Goal: Information Seeking & Learning: Learn about a topic

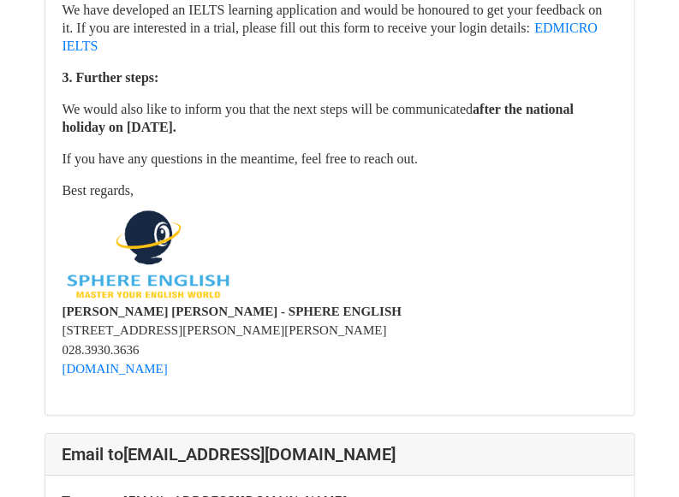
scroll to position [685, 0]
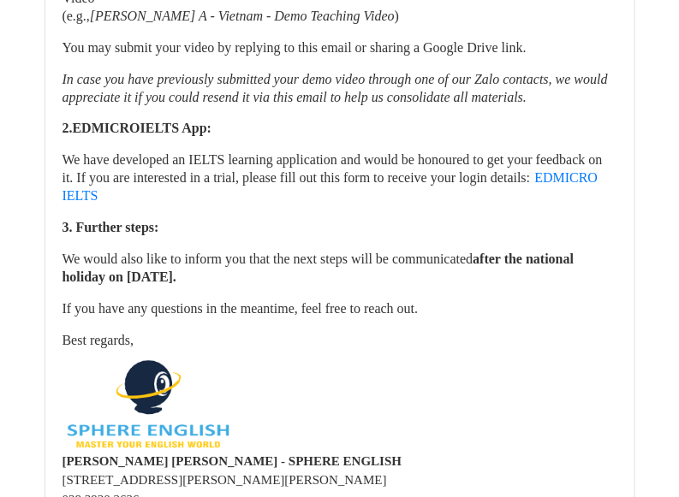
scroll to position [257, 0]
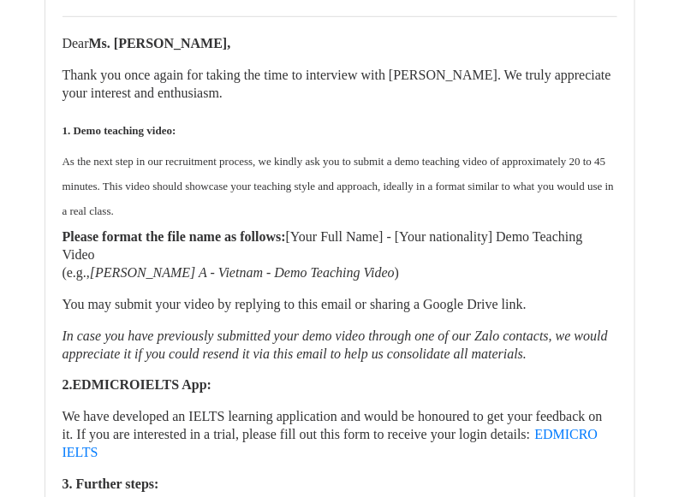
click at [298, 170] on span "As the next step in our recruitment process, we kindly ask you to submit a demo…" at bounding box center [339, 186] width 552 height 63
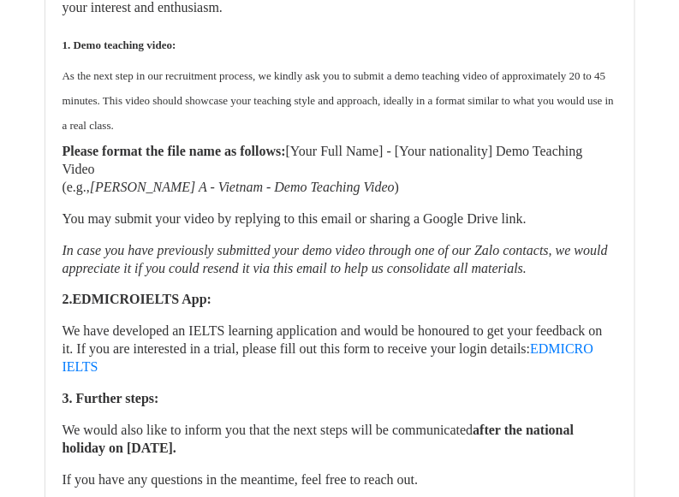
scroll to position [257, 0]
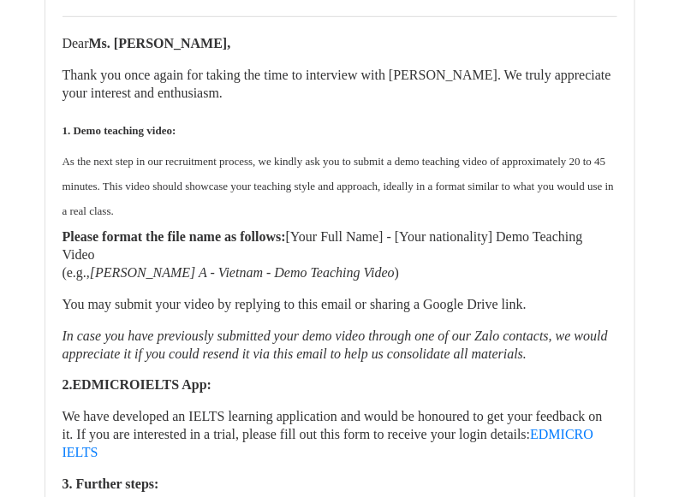
click at [289, 167] on font "As the next step in our recruitment process, we kindly ask you to submit a demo…" at bounding box center [339, 186] width 552 height 63
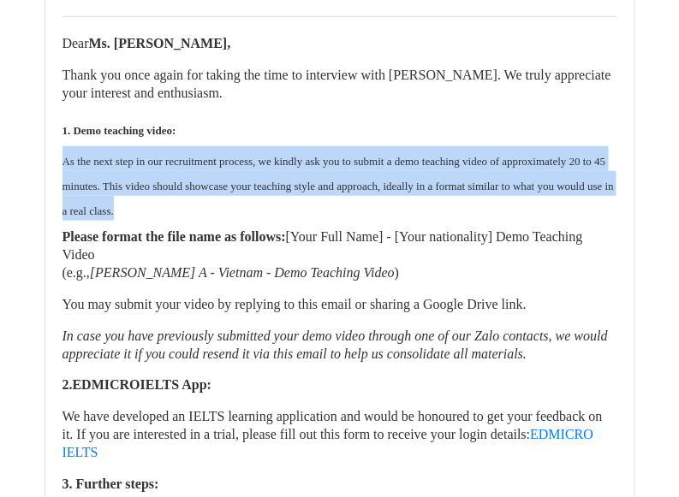
click at [289, 167] on font "As the next step in our recruitment process, we kindly ask you to submit a demo…" at bounding box center [339, 186] width 552 height 63
click at [303, 175] on font "As the next step in our recruitment process, we kindly ask you to submit a demo…" at bounding box center [339, 186] width 552 height 63
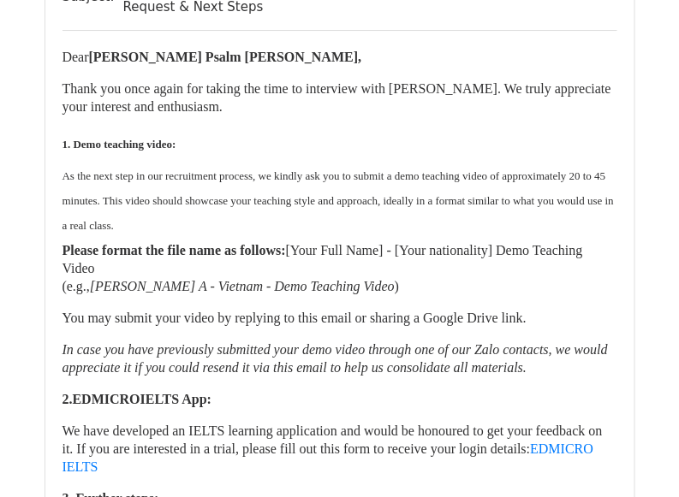
scroll to position [1284, 0]
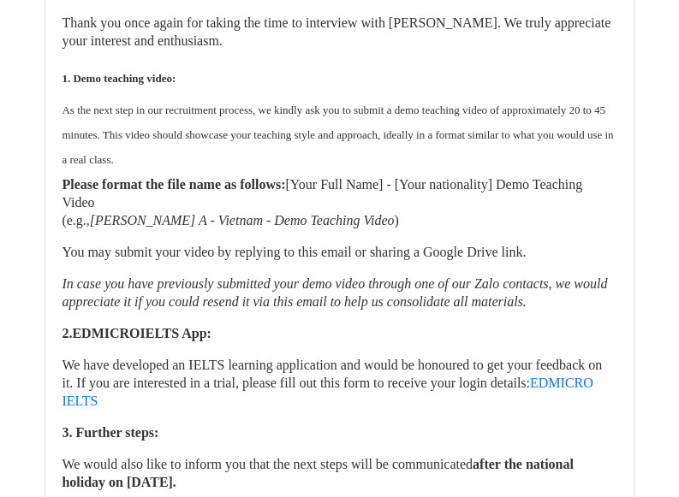
click at [190, 373] on font "We have developed an IELTS learning application and would be honoured to get yo…" at bounding box center [333, 383] width 540 height 51
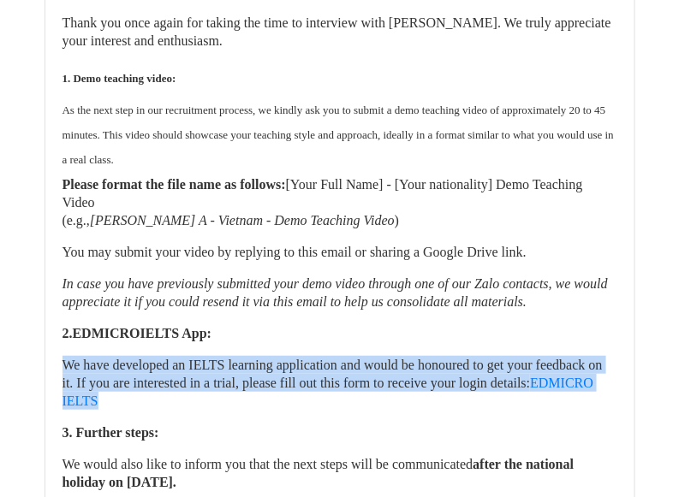
click at [190, 373] on font "We have developed an IELTS learning application and would be honoured to get yo…" at bounding box center [333, 383] width 540 height 51
click at [347, 396] on p "We have developed an IELTS learning application and would be honoured to get yo…" at bounding box center [340, 383] width 555 height 54
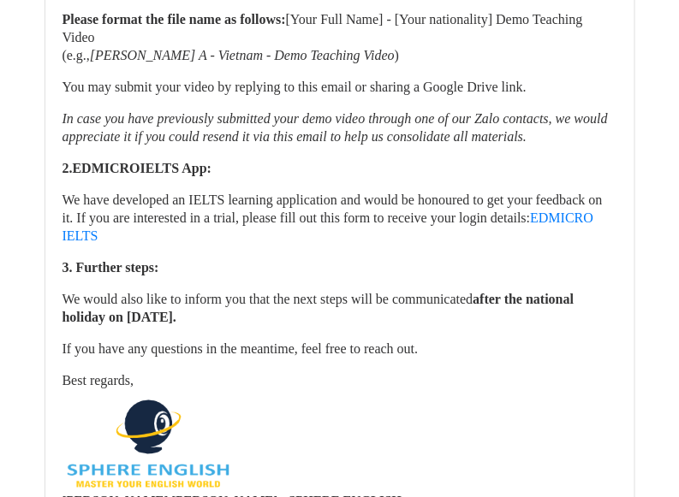
scroll to position [1370, 0]
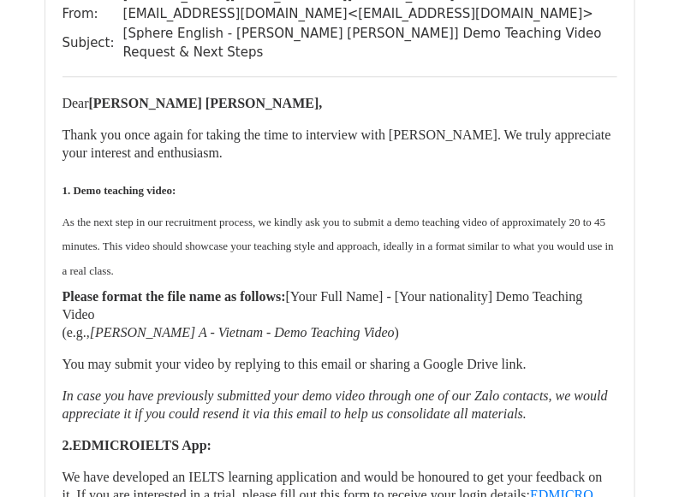
scroll to position [2397, 0]
